Goal: Understand process/instructions: Learn about a topic

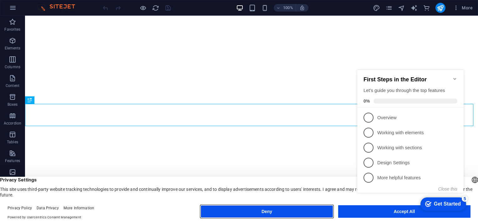
click at [275, 210] on button "Deny" at bounding box center [266, 211] width 132 height 13
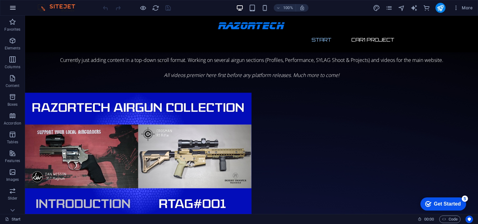
click at [13, 7] on icon "button" at bounding box center [13, 8] width 8 height 8
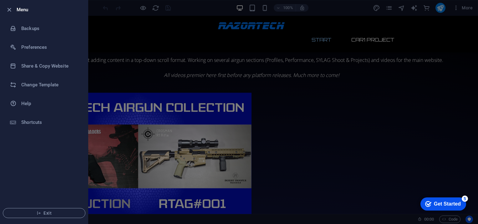
click at [210, 9] on div at bounding box center [239, 112] width 478 height 224
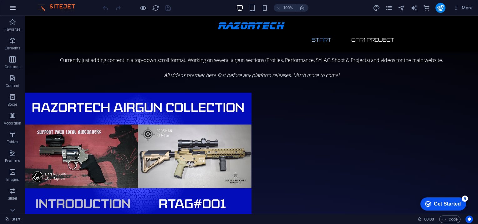
click at [15, 8] on icon "button" at bounding box center [13, 8] width 8 height 8
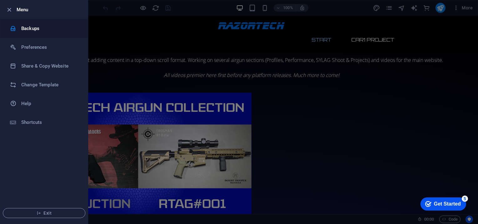
click at [28, 27] on h6 "Backups" at bounding box center [50, 29] width 58 height 8
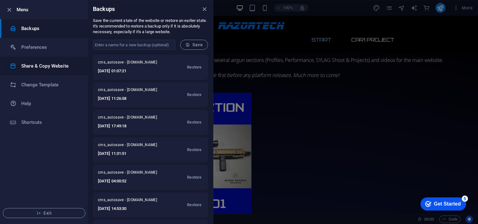
click at [38, 66] on h6 "Share & Copy Website" at bounding box center [50, 66] width 58 height 8
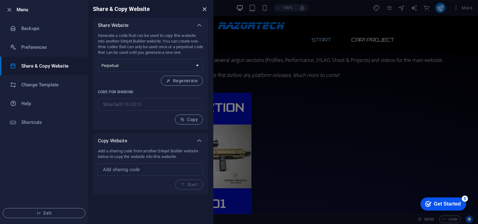
click at [207, 6] on icon "close" at bounding box center [204, 9] width 7 height 7
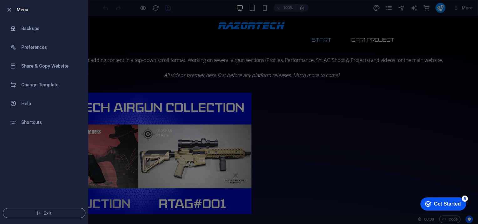
click at [208, 34] on div at bounding box center [239, 112] width 478 height 224
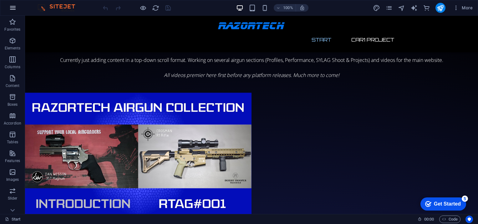
click at [14, 8] on icon "button" at bounding box center [13, 8] width 8 height 8
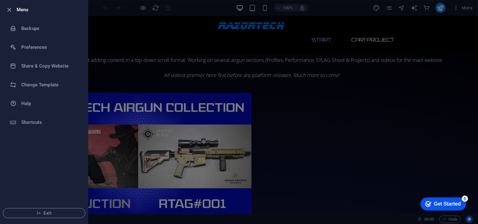
click at [110, 107] on div at bounding box center [239, 112] width 478 height 224
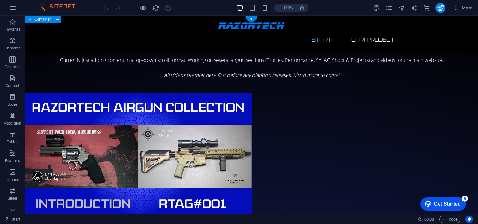
scroll to position [125, 0]
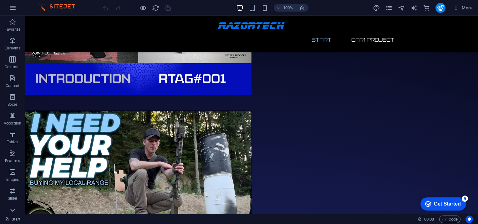
click at [10, 24] on icon at bounding box center [12, 19] width 9 height 9
click at [10, 78] on icon "button" at bounding box center [13, 78] width 8 height 8
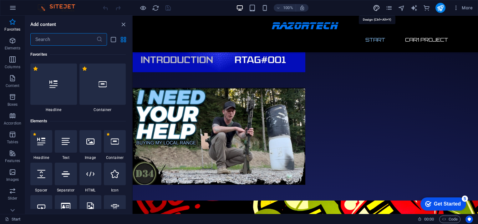
click at [379, 7] on icon "design" at bounding box center [376, 7] width 7 height 7
select select "px"
select select "300"
select select "px"
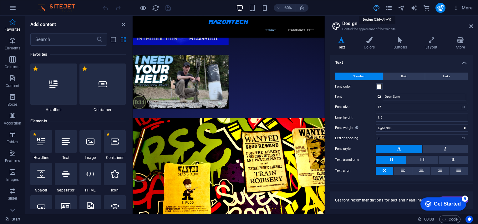
scroll to position [133, 0]
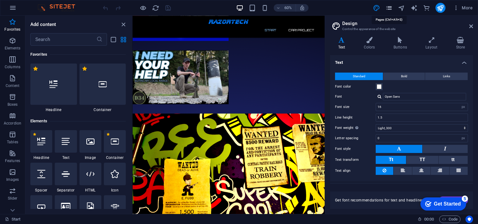
click at [388, 8] on icon "pages" at bounding box center [388, 7] width 7 height 7
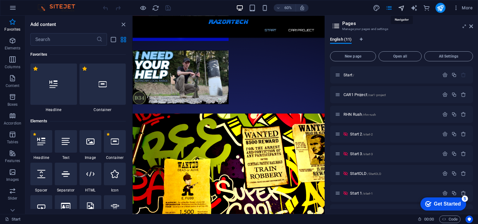
click at [403, 9] on icon "navigator" at bounding box center [401, 7] width 7 height 7
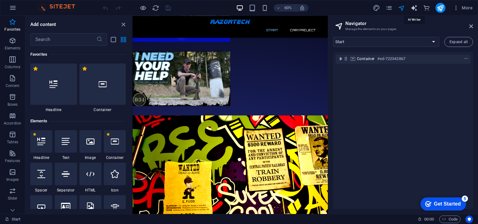
click at [416, 6] on icon "text_generator" at bounding box center [413, 7] width 7 height 7
select select "English"
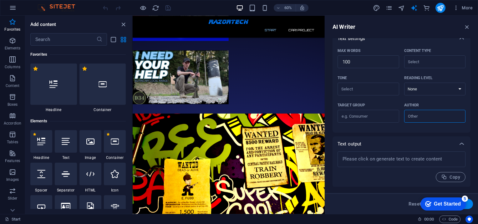
scroll to position [0, 0]
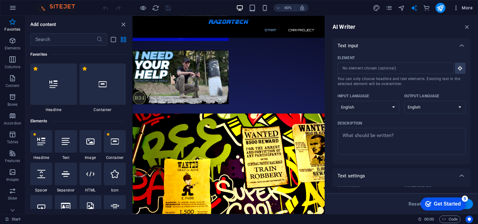
click at [457, 7] on icon "button" at bounding box center [456, 8] width 6 height 6
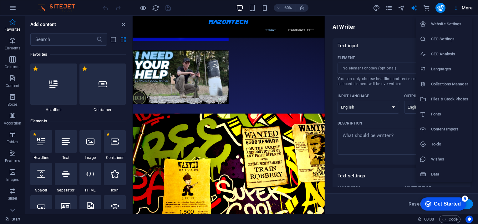
click at [439, 82] on h6 "Collections Manager" at bounding box center [449, 84] width 37 height 8
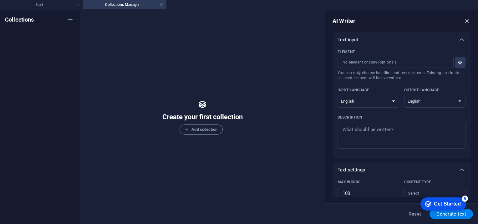
click at [466, 21] on icon "button" at bounding box center [466, 21] width 7 height 7
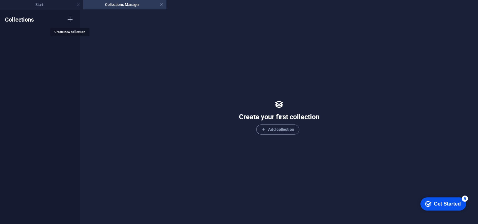
click at [73, 19] on icon "button" at bounding box center [70, 20] width 8 height 8
click at [161, 4] on link at bounding box center [161, 5] width 4 height 6
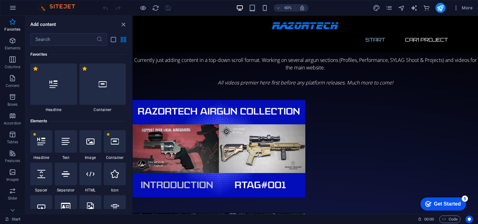
scroll to position [133, 0]
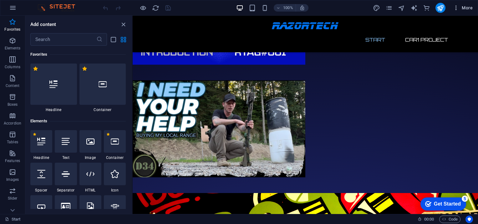
click at [464, 6] on span "More" at bounding box center [463, 8] width 20 height 6
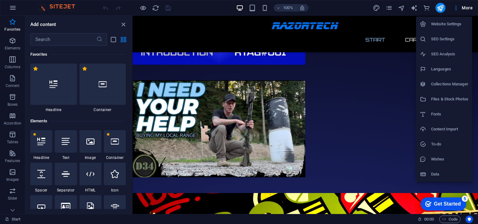
click at [442, 100] on h6 "Files & Stock Photos" at bounding box center [449, 99] width 37 height 8
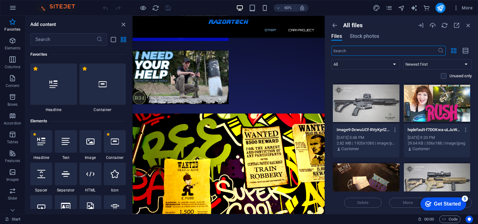
scroll to position [140, 0]
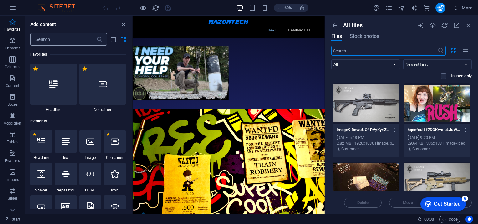
click at [59, 37] on input "text" at bounding box center [63, 39] width 66 height 13
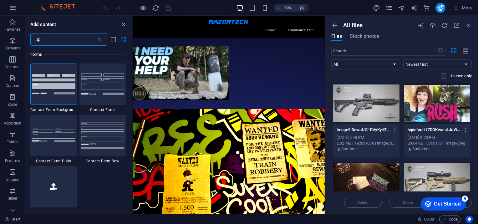
type input "u"
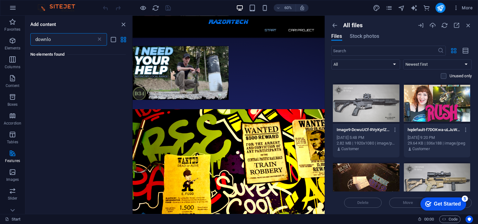
type input "downlo"
click at [350, 27] on p "All files" at bounding box center [352, 25] width 19 height 7
click at [335, 23] on icon "button" at bounding box center [334, 25] width 7 height 7
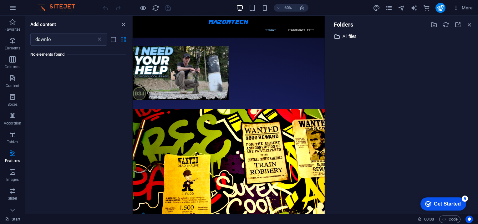
click at [354, 36] on p "All files" at bounding box center [401, 36] width 119 height 7
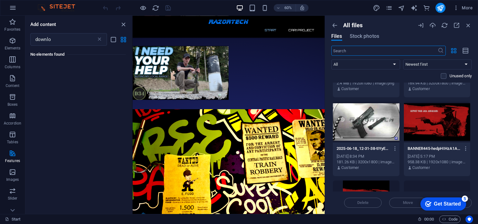
scroll to position [500, 0]
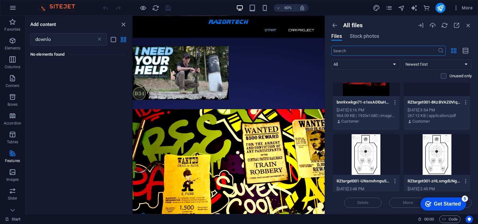
click at [442, 202] on div "Get Started" at bounding box center [447, 204] width 27 height 6
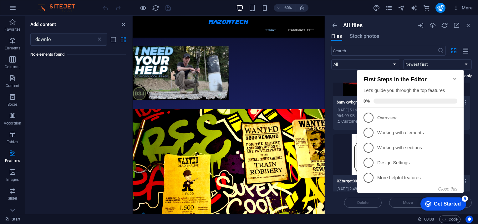
click at [456, 76] on icon "Minimize checklist" at bounding box center [454, 78] width 5 height 5
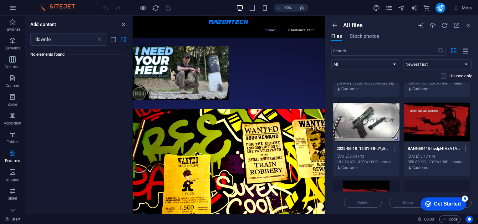
scroll to position [542, 0]
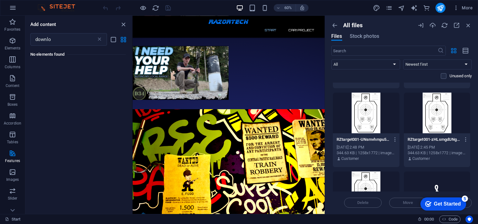
click at [447, 203] on div "Get Started" at bounding box center [447, 204] width 27 height 6
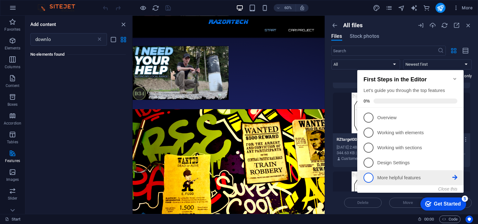
click at [463, 174] on li "5 More helpful features - incomplete" at bounding box center [410, 177] width 106 height 15
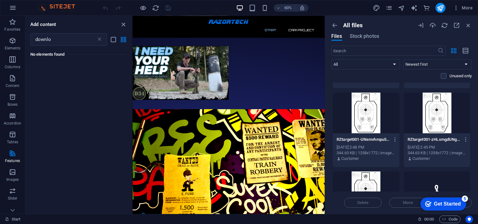
scroll to position [0, 0]
click at [442, 204] on div "Get Started" at bounding box center [447, 204] width 27 height 6
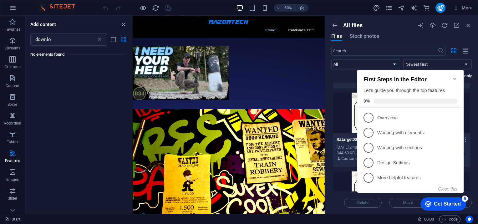
click at [453, 77] on icon "Minimize checklist" at bounding box center [454, 78] width 5 height 5
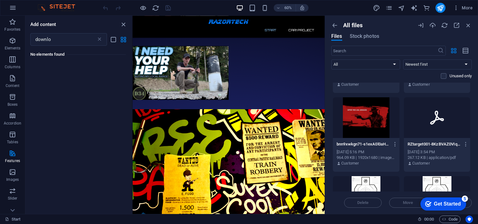
scroll to position [667, 0]
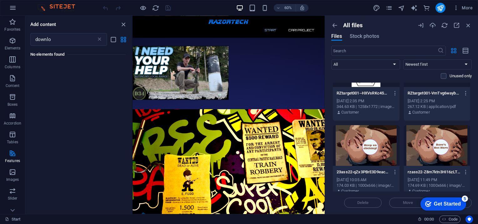
click at [447, 202] on div "Get Started" at bounding box center [447, 204] width 27 height 6
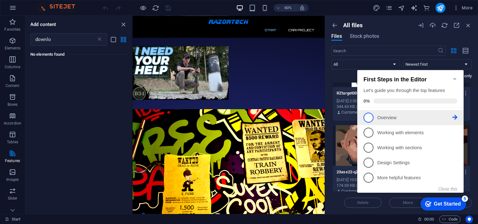
click at [368, 116] on span "1" at bounding box center [368, 118] width 10 height 10
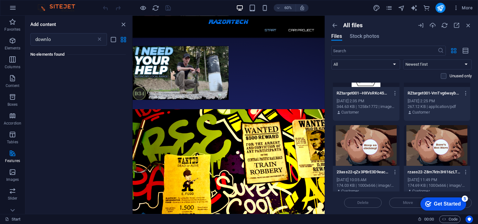
scroll to position [0, 0]
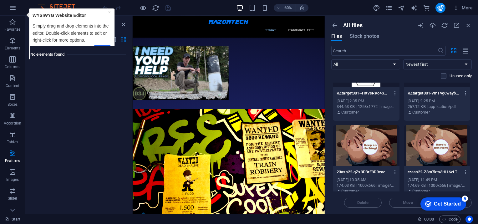
click at [446, 203] on div "Get Started" at bounding box center [447, 204] width 27 height 6
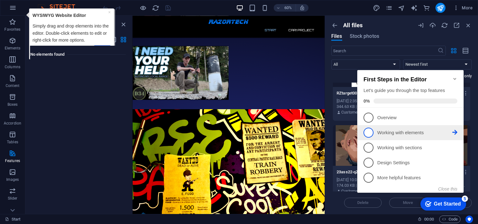
click at [368, 131] on span "2" at bounding box center [368, 133] width 10 height 10
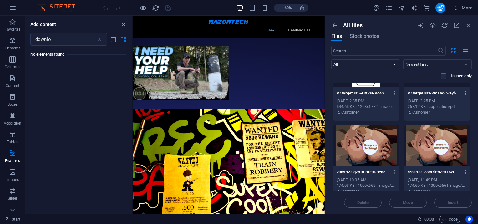
click at [437, 205] on div "Delete Move Insert" at bounding box center [401, 199] width 140 height 16
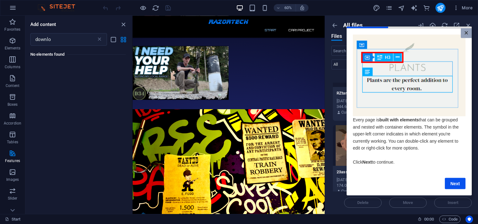
click at [464, 30] on link "×" at bounding box center [466, 33] width 11 height 10
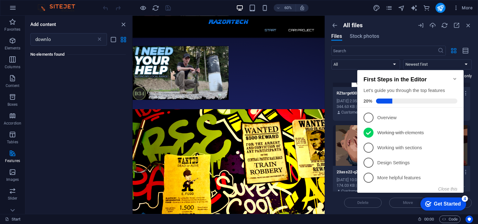
click at [366, 144] on span "3" at bounding box center [368, 148] width 10 height 10
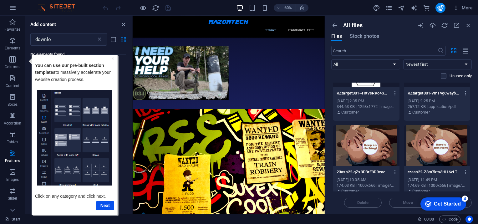
click at [439, 201] on div "Get Started" at bounding box center [447, 204] width 27 height 6
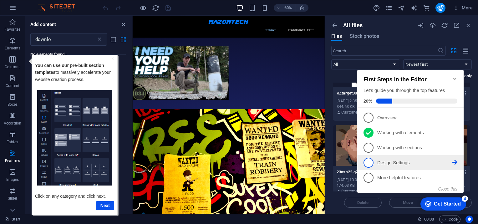
click at [364, 163] on span "4" at bounding box center [368, 163] width 10 height 10
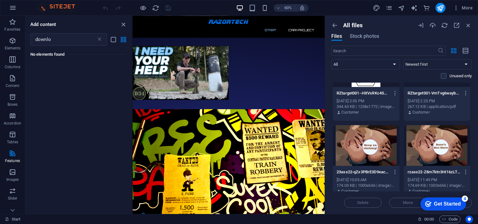
click at [442, 204] on div "Get Started" at bounding box center [447, 204] width 27 height 6
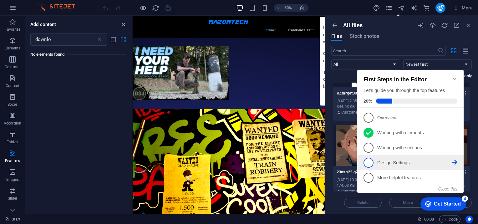
click at [453, 162] on icon at bounding box center [454, 162] width 5 height 5
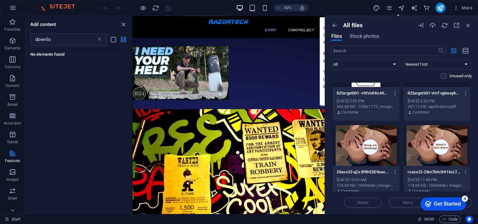
click at [440, 204] on div "Get Started" at bounding box center [447, 204] width 27 height 6
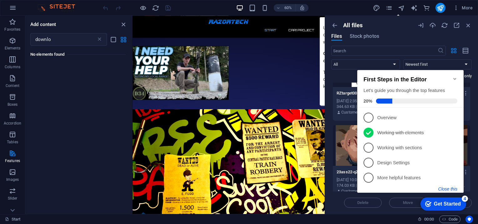
click at [450, 187] on button "Close this" at bounding box center [447, 188] width 19 height 5
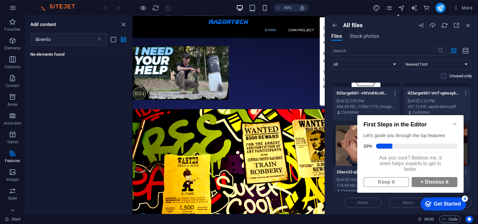
scroll to position [4, 0]
click at [426, 181] on link "× Dismiss it" at bounding box center [435, 182] width 46 height 10
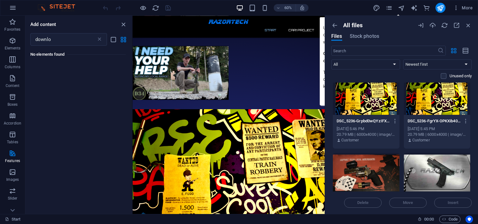
scroll to position [0, 0]
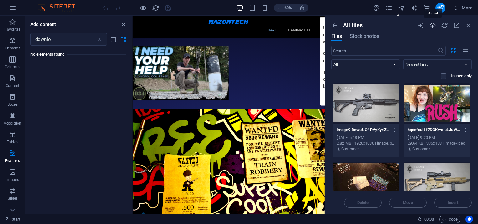
click at [433, 25] on icon "button" at bounding box center [432, 25] width 7 height 7
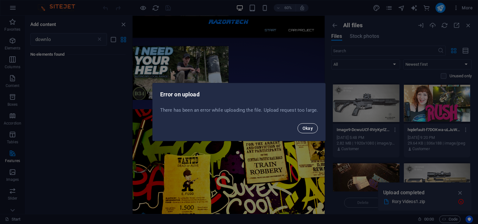
click at [306, 128] on span "Okay" at bounding box center [307, 128] width 11 height 5
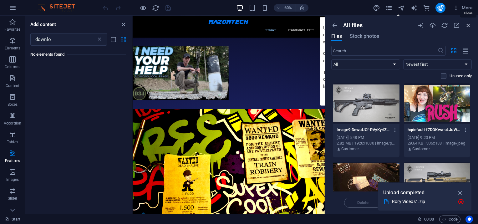
click at [469, 24] on icon "button" at bounding box center [468, 25] width 7 height 7
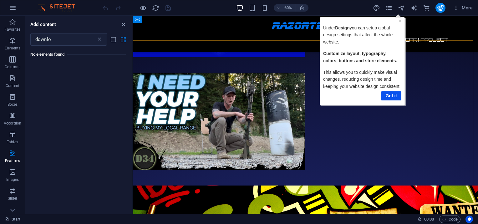
scroll to position [133, 0]
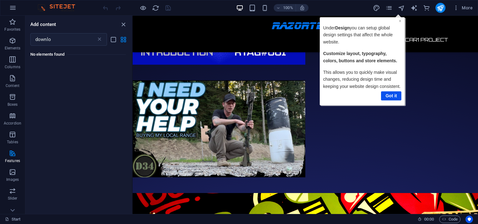
click at [398, 20] on link "×" at bounding box center [399, 20] width 3 height 5
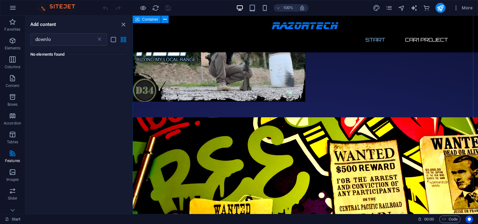
scroll to position [0, 0]
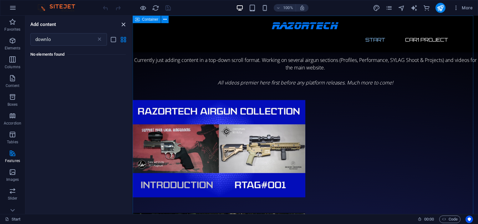
click at [122, 23] on icon "close panel" at bounding box center [123, 24] width 7 height 7
